Goal: Communication & Community: Connect with others

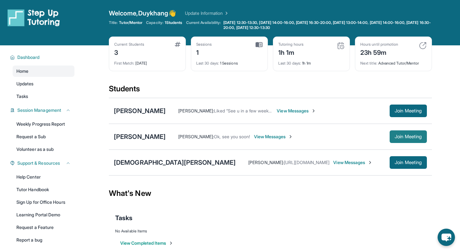
click at [412, 136] on span "Join Meeting" at bounding box center [408, 137] width 27 height 4
click at [283, 137] on span "View Messages" at bounding box center [273, 137] width 39 height 6
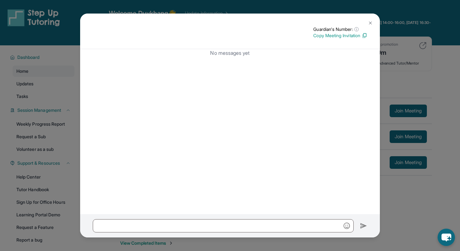
click at [366, 36] on img at bounding box center [364, 36] width 6 height 6
click at [371, 24] on img at bounding box center [370, 22] width 5 height 5
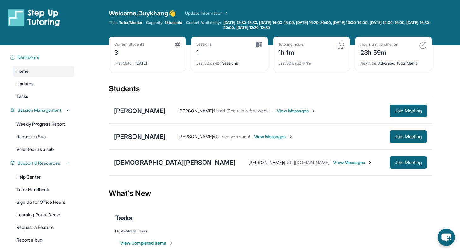
click at [290, 135] on span "View Messages" at bounding box center [273, 137] width 39 height 6
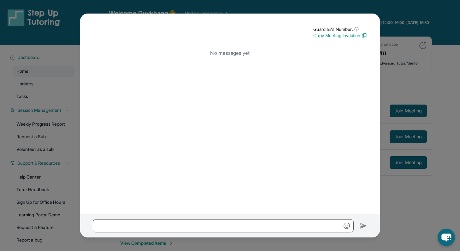
click at [366, 23] on button at bounding box center [370, 23] width 13 height 13
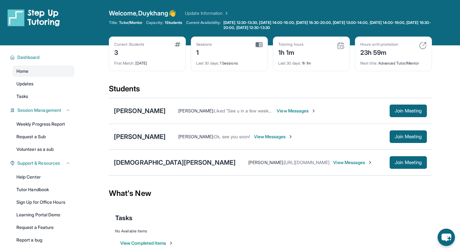
click at [132, 138] on div "[PERSON_NAME]" at bounding box center [140, 136] width 52 height 9
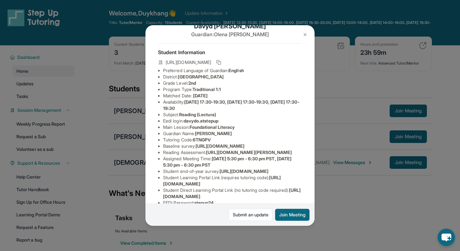
scroll to position [21, 0]
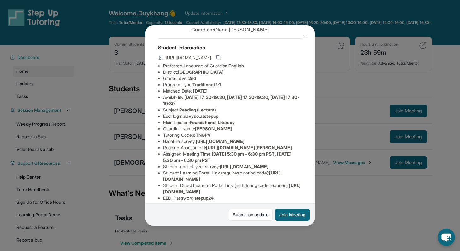
click at [305, 33] on img at bounding box center [304, 34] width 5 height 5
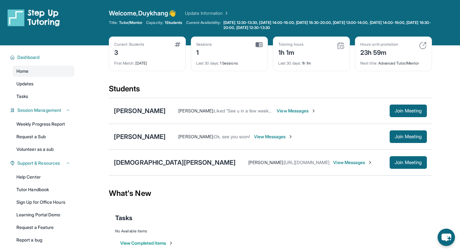
click at [149, 142] on div "Davyd Ohanesian Olena Ohanesian : Ok, see you soon! View Messages Join Meeting" at bounding box center [270, 137] width 323 height 26
click at [149, 141] on div "[PERSON_NAME]" at bounding box center [140, 136] width 52 height 9
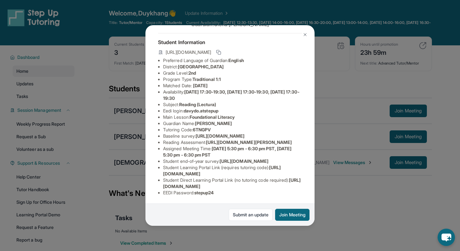
scroll to position [0, 0]
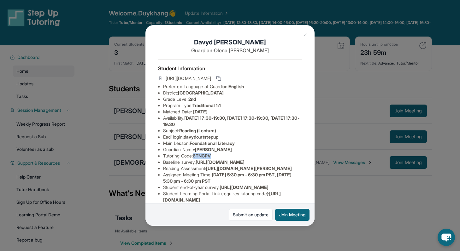
drag, startPoint x: 196, startPoint y: 156, endPoint x: 221, endPoint y: 158, distance: 25.0
click at [221, 158] on li "Tutoring Code : 6TNGPV" at bounding box center [232, 156] width 139 height 6
copy span "6TNGPV"
click at [324, 118] on div "Davyd Ohanesian Guardian: Olena Ohanesian Student Information https://student-p…" at bounding box center [230, 125] width 460 height 251
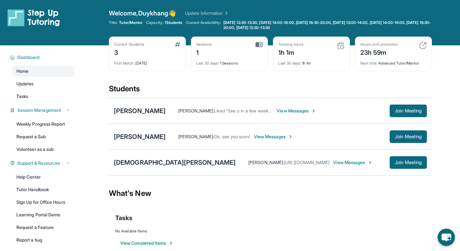
scroll to position [27, 0]
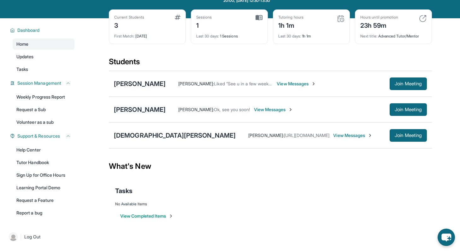
click at [141, 108] on div "[PERSON_NAME]" at bounding box center [140, 109] width 52 height 9
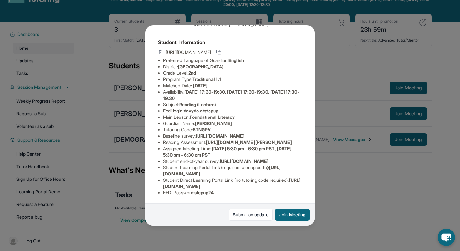
scroll to position [45, 0]
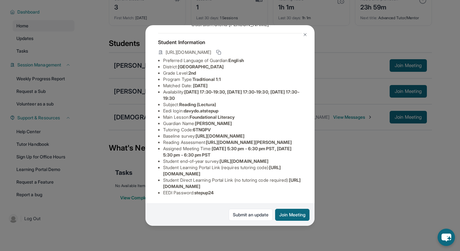
click at [305, 39] on button at bounding box center [305, 34] width 13 height 13
